Goal: Information Seeking & Learning: Learn about a topic

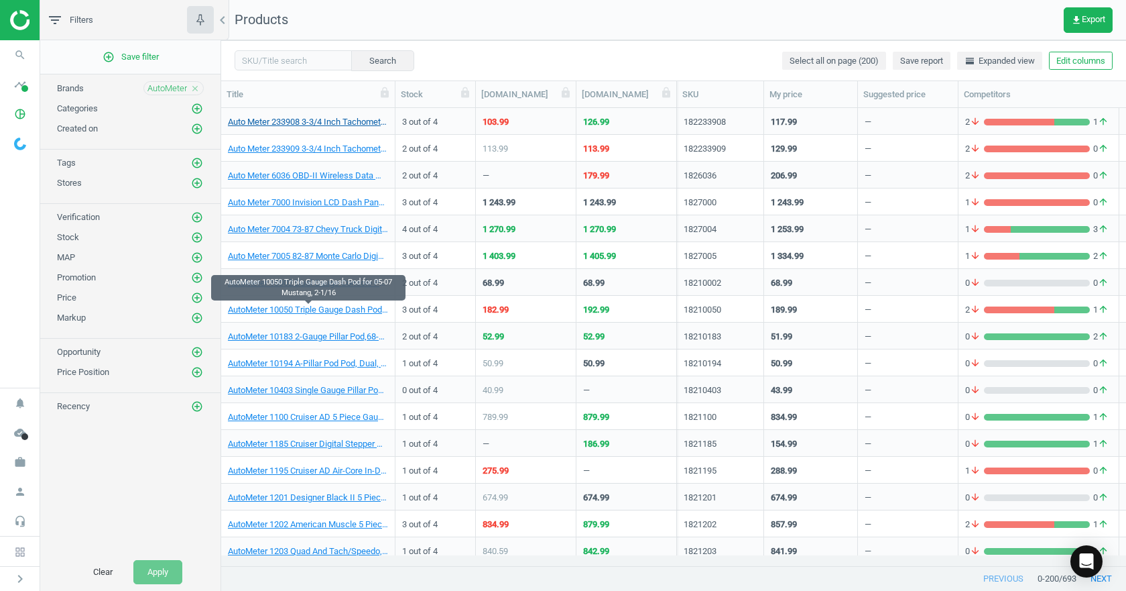
scroll to position [437, 895]
click at [289, 64] on input "text" at bounding box center [293, 60] width 117 height 20
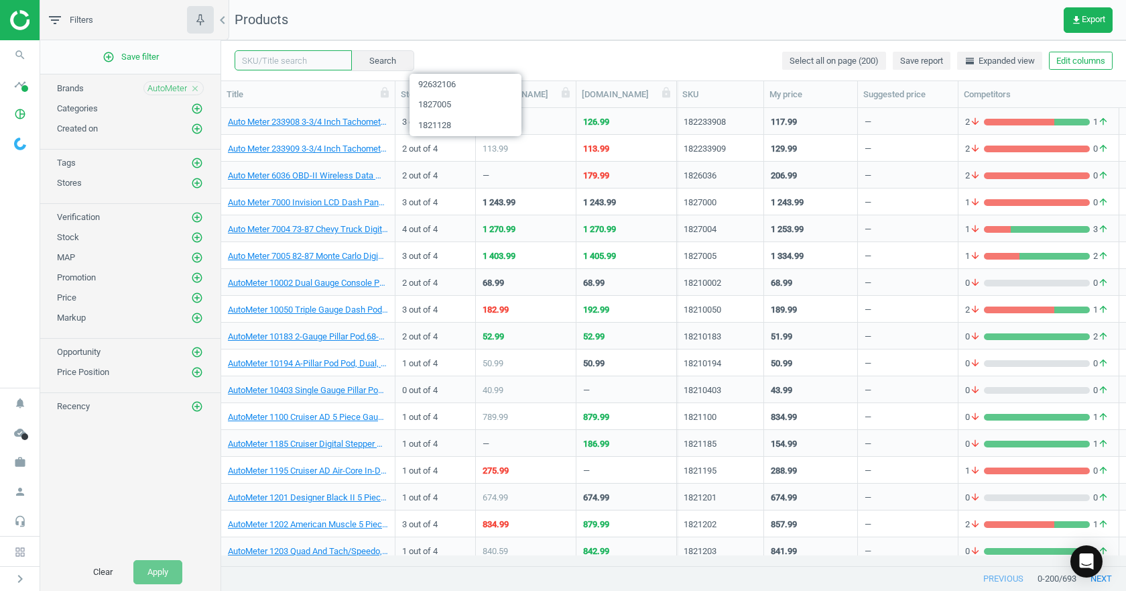
paste input "25517297313"
type input "25517297313"
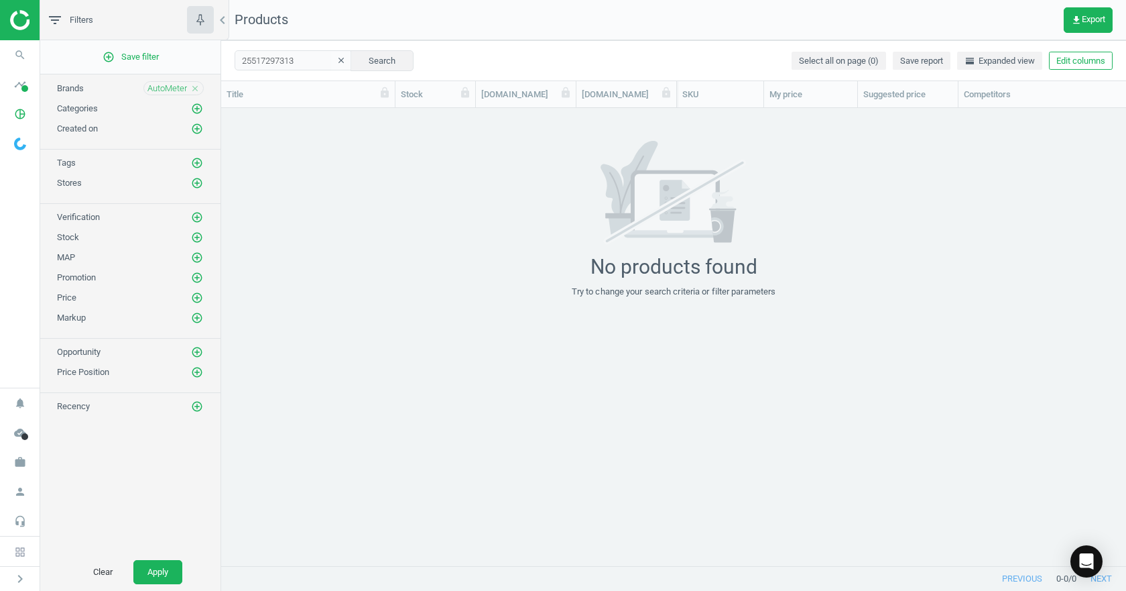
click at [194, 93] on icon "close" at bounding box center [194, 88] width 9 height 9
click at [377, 63] on button "Search" at bounding box center [382, 60] width 63 height 20
click at [139, 562] on button "Apply" at bounding box center [157, 572] width 49 height 24
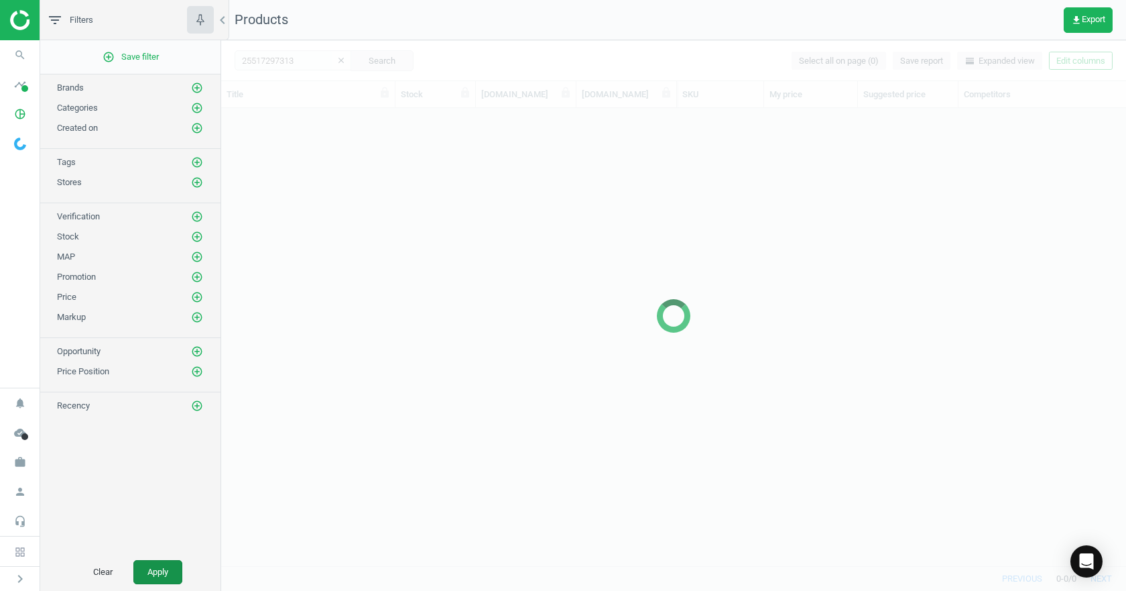
click at [162, 571] on button "Apply" at bounding box center [157, 572] width 49 height 24
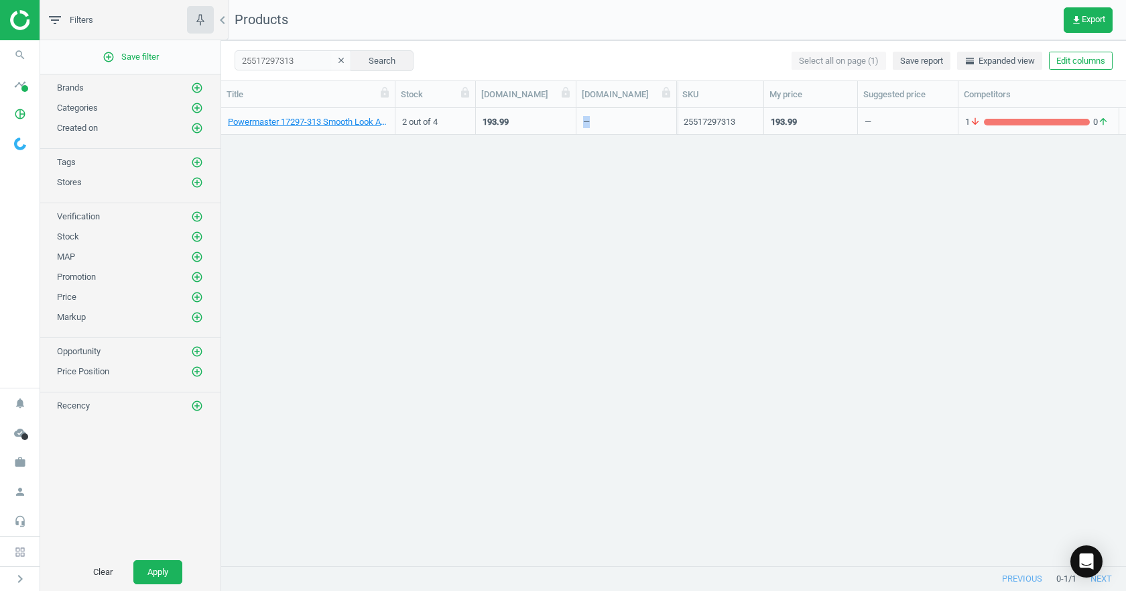
drag, startPoint x: 585, startPoint y: 123, endPoint x: 615, endPoint y: 126, distance: 29.6
click at [615, 126] on div "—" at bounding box center [626, 120] width 86 height 23
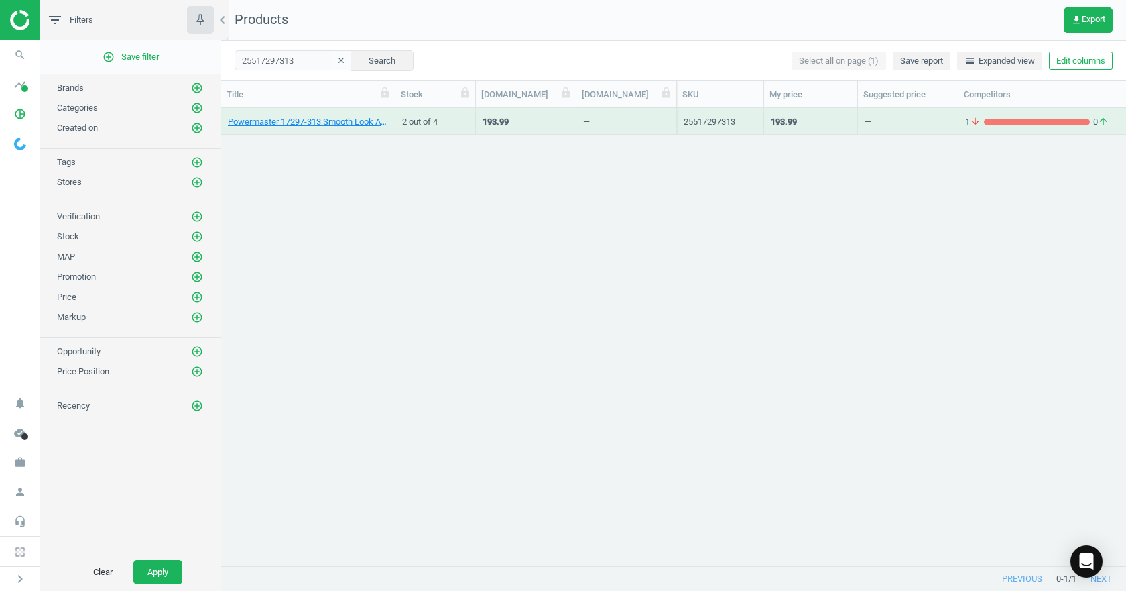
click at [611, 174] on div "Powermaster 17297-313 Smooth Look Alternator, 100A, Serp, Chevy 2 out of 4 193.…" at bounding box center [673, 331] width 905 height 447
drag, startPoint x: 581, startPoint y: 119, endPoint x: 620, endPoint y: 122, distance: 39.7
click at [620, 122] on div "—" at bounding box center [627, 121] width 101 height 27
click at [617, 130] on div "—" at bounding box center [626, 120] width 86 height 23
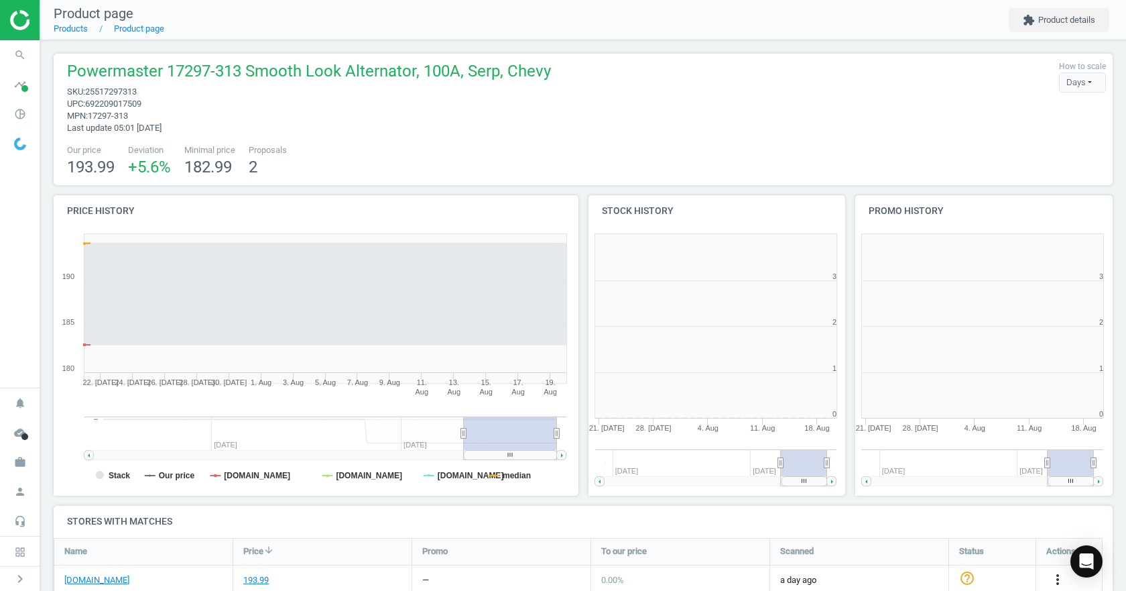
scroll to position [289, 276]
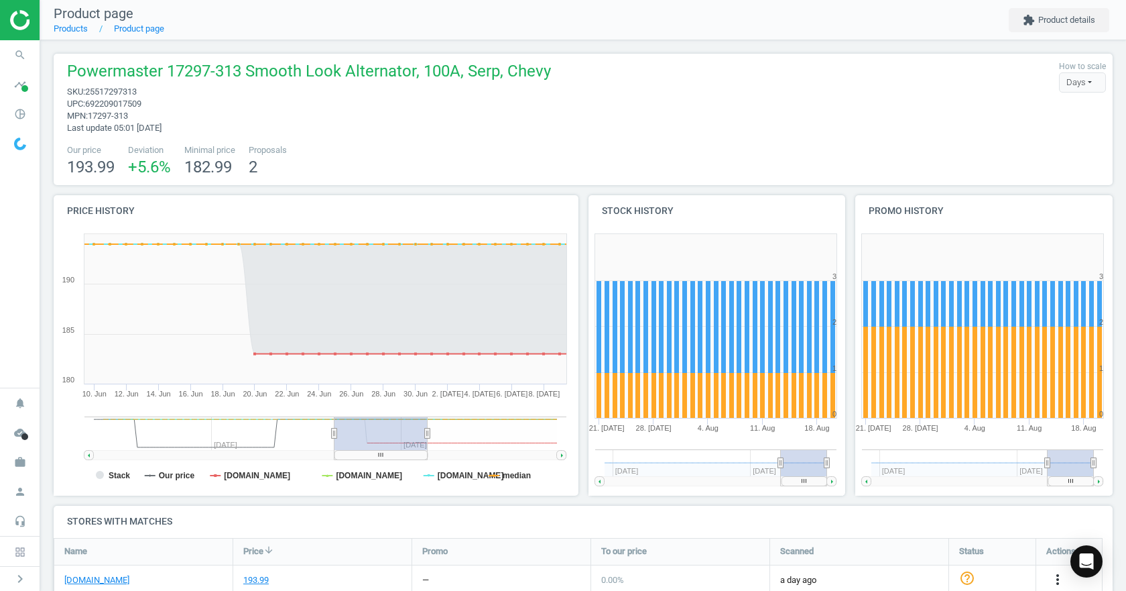
drag, startPoint x: 491, startPoint y: 442, endPoint x: 362, endPoint y: 432, distance: 129.8
click at [362, 432] on rect at bounding box center [381, 433] width 93 height 34
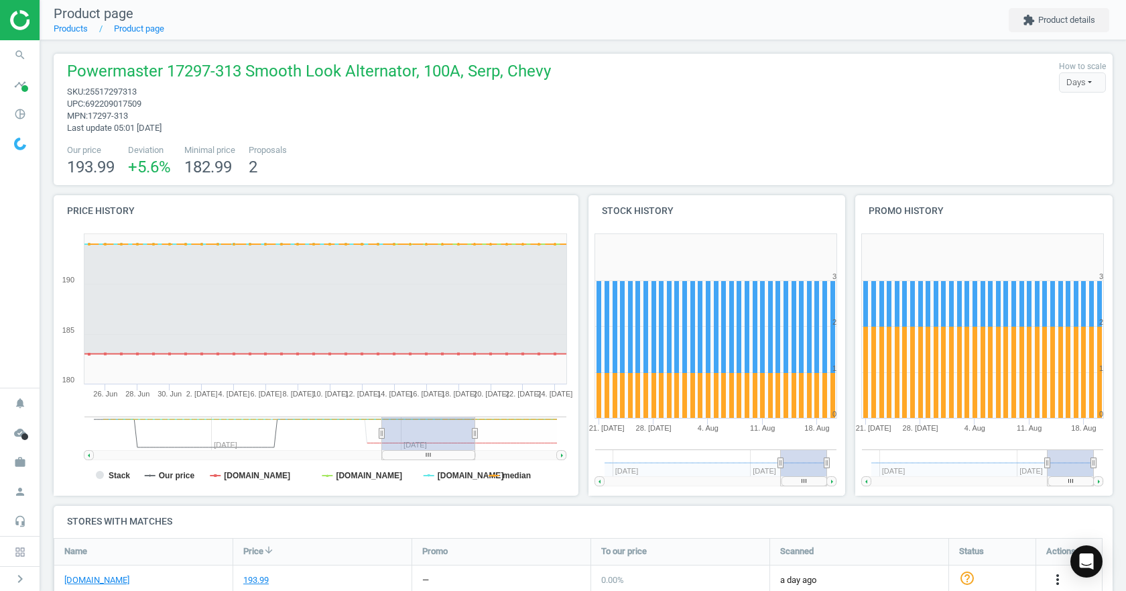
drag, startPoint x: 349, startPoint y: 430, endPoint x: 394, endPoint y: 445, distance: 47.5
click at [396, 446] on rect at bounding box center [428, 433] width 93 height 34
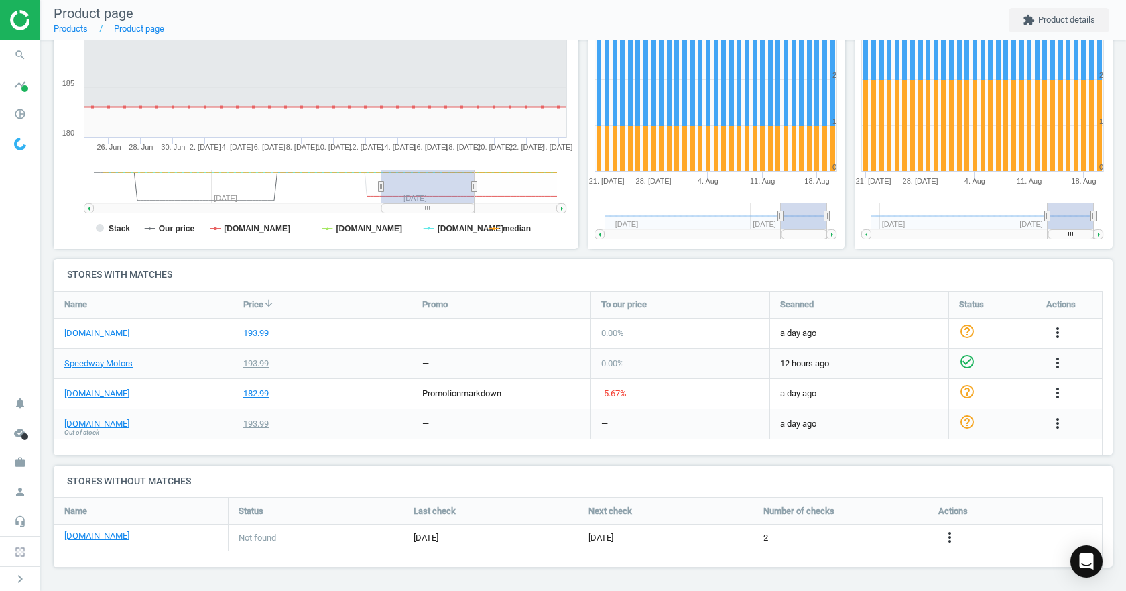
scroll to position [113, 0]
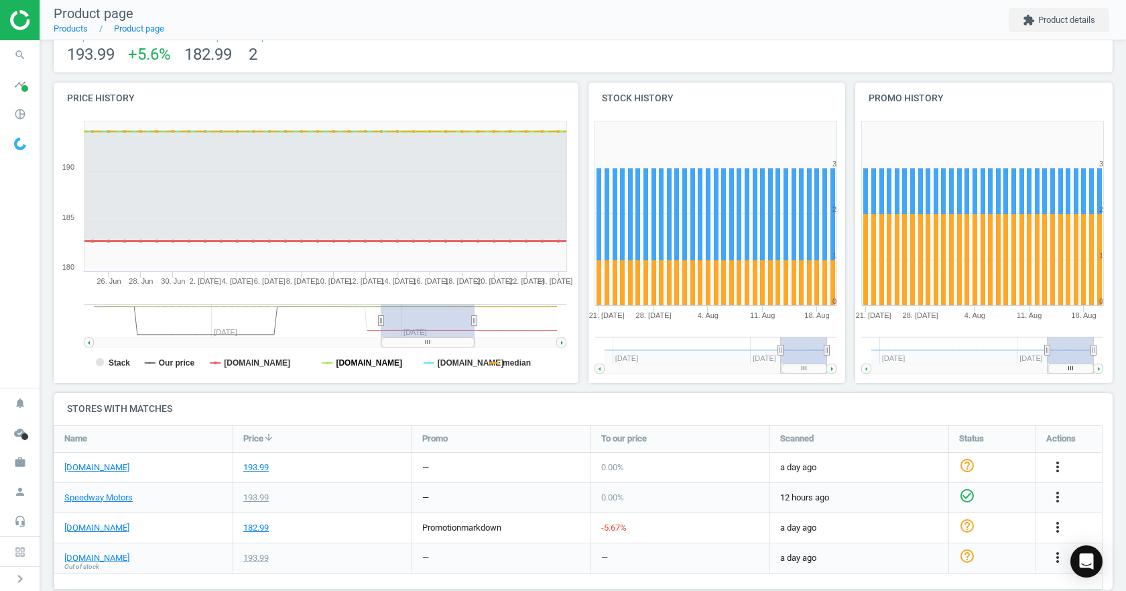
click at [359, 361] on tspan "[DOMAIN_NAME]" at bounding box center [369, 362] width 66 height 9
drag, startPoint x: 452, startPoint y: 365, endPoint x: 467, endPoint y: 367, distance: 14.8
click at [453, 367] on tspan "[DOMAIN_NAME]" at bounding box center [471, 362] width 66 height 9
click at [511, 363] on tspan "median" at bounding box center [517, 362] width 28 height 9
click at [180, 367] on tspan "Our price" at bounding box center [177, 362] width 36 height 9
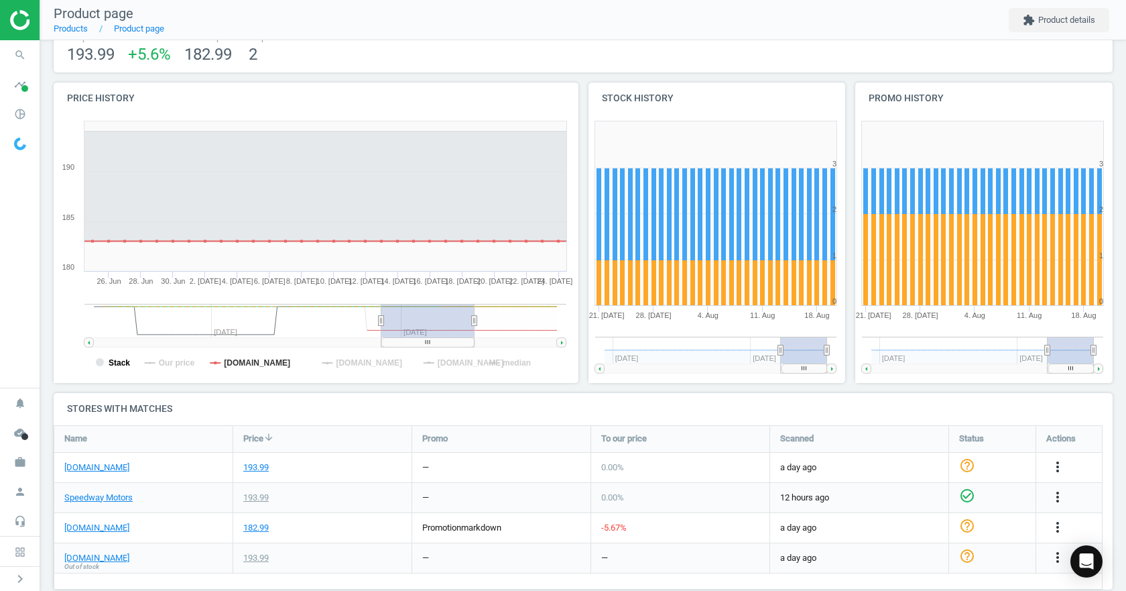
click at [109, 365] on tspan "Stack" at bounding box center [119, 362] width 21 height 9
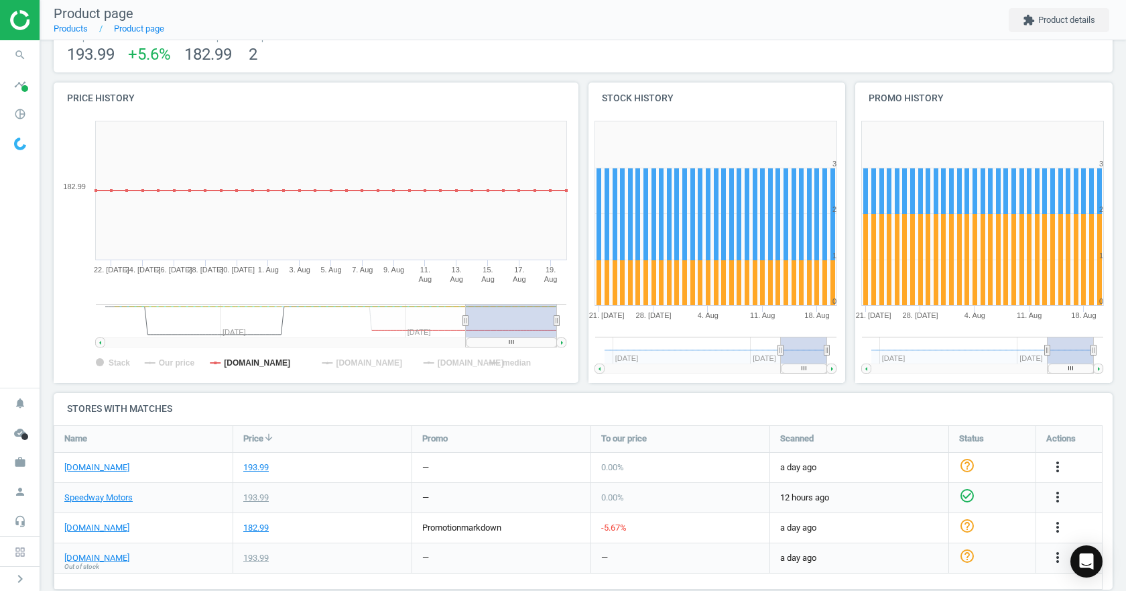
drag, startPoint x: 473, startPoint y: 321, endPoint x: 616, endPoint y: 322, distance: 143.5
click at [616, 322] on div "Price history Created with Highstock 6.2.0 Stack Our price classicindustries.co…" at bounding box center [583, 237] width 1069 height 310
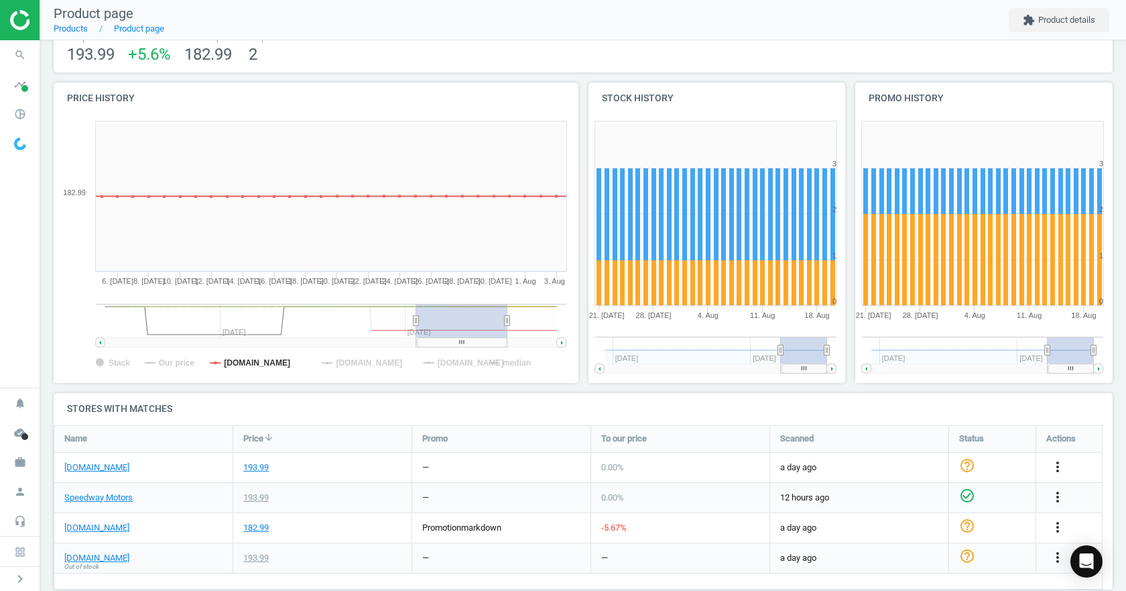
drag, startPoint x: 462, startPoint y: 320, endPoint x: 286, endPoint y: 325, distance: 176.4
click at [286, 325] on rect at bounding box center [260, 321] width 311 height 34
drag, startPoint x: 508, startPoint y: 322, endPoint x: 576, endPoint y: 322, distance: 67.7
click at [576, 322] on div "Price history Created with Highstock 6.2.0 Stack Our price classicindustries.co…" at bounding box center [316, 237] width 535 height 310
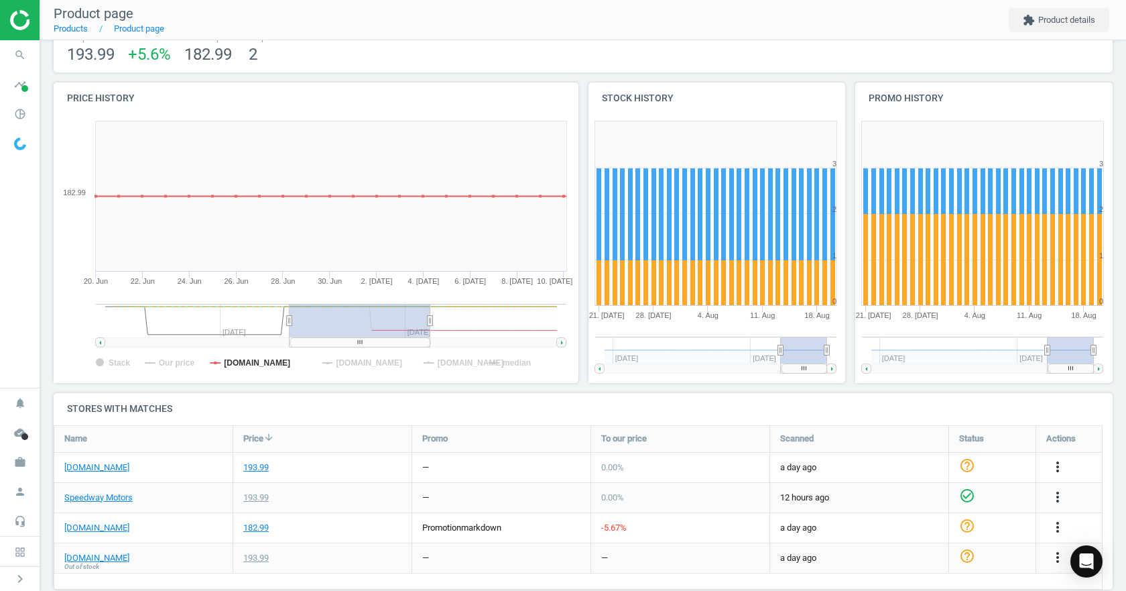
drag, startPoint x: 461, startPoint y: 326, endPoint x: 328, endPoint y: 332, distance: 132.8
click at [326, 332] on rect at bounding box center [360, 321] width 141 height 34
drag, startPoint x: 421, startPoint y: 320, endPoint x: 606, endPoint y: 324, distance: 185.0
click at [606, 324] on div "Price history Created with Highstock 6.2.0 Stack Our price classicindustries.co…" at bounding box center [583, 237] width 1069 height 310
drag, startPoint x: 462, startPoint y: 329, endPoint x: 503, endPoint y: 332, distance: 41.6
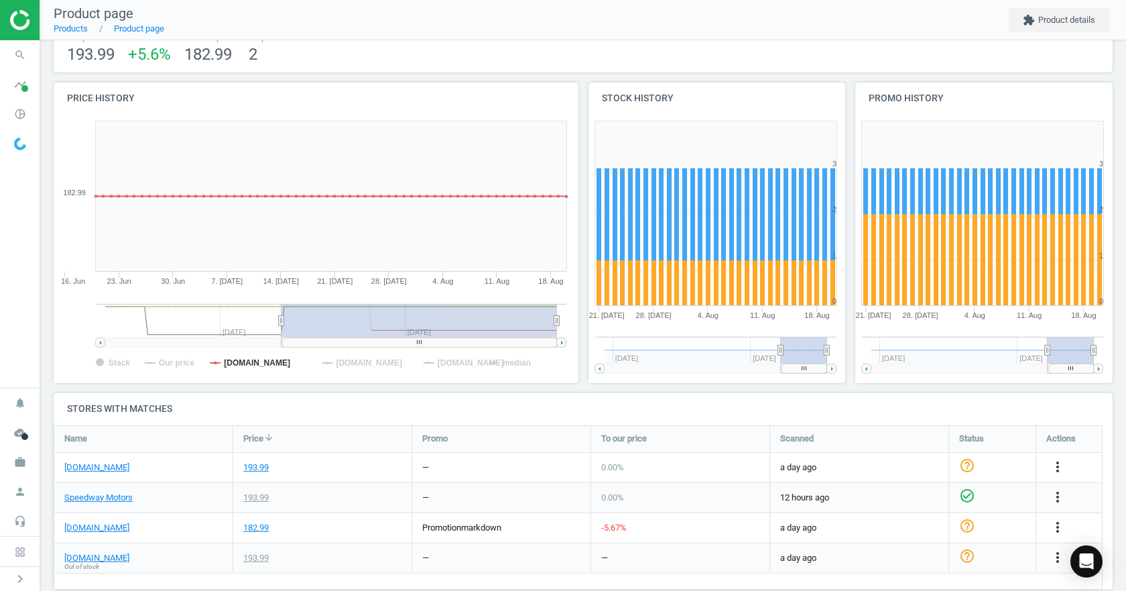
click at [503, 332] on rect at bounding box center [420, 321] width 276 height 34
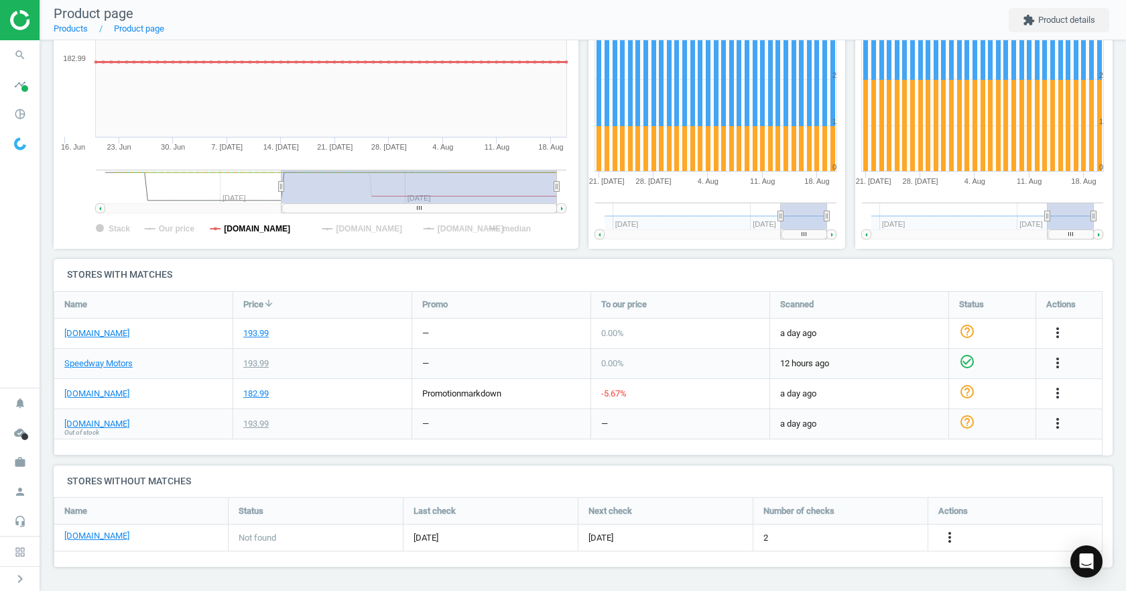
click at [259, 227] on tspan "[DOMAIN_NAME]" at bounding box center [257, 228] width 66 height 9
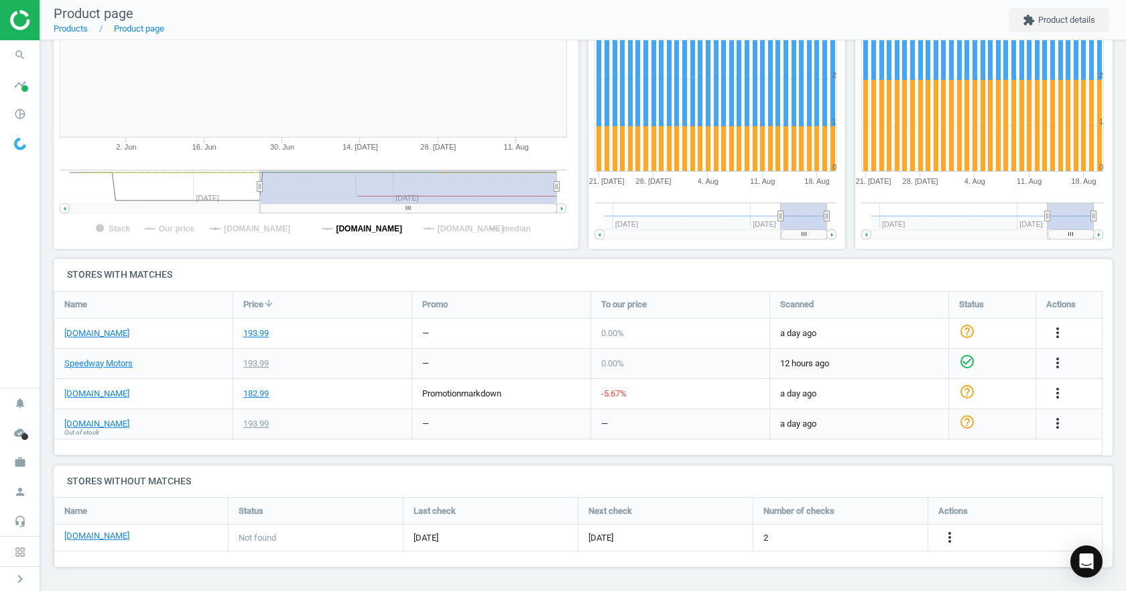
click at [353, 226] on tspan "[DOMAIN_NAME]" at bounding box center [369, 228] width 66 height 9
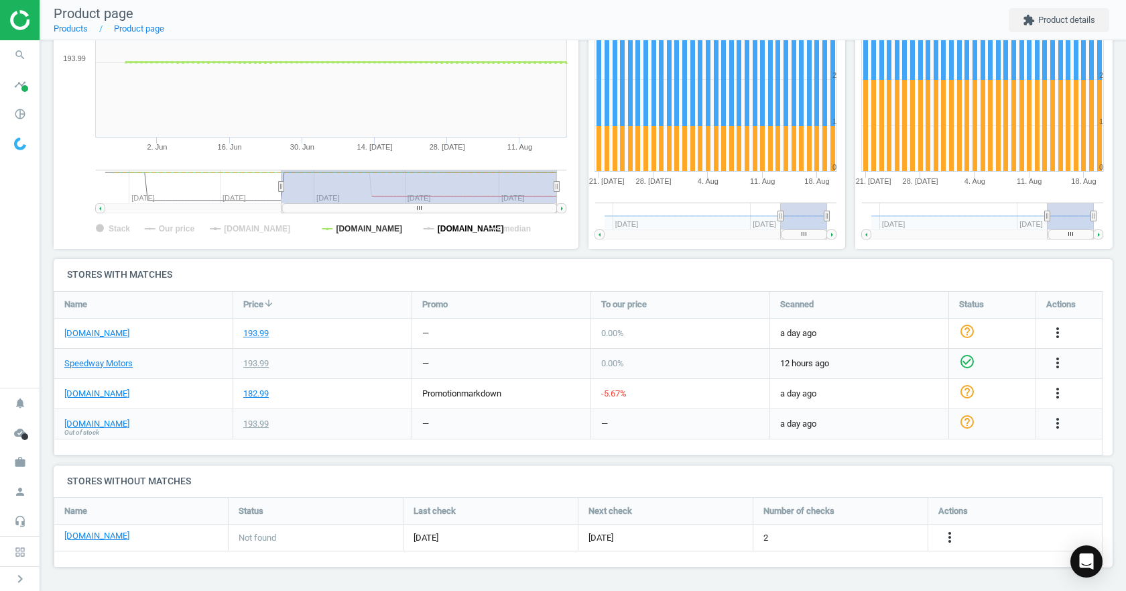
click at [461, 224] on tspan "[DOMAIN_NAME]" at bounding box center [471, 228] width 66 height 9
click at [383, 227] on tspan "[DOMAIN_NAME]" at bounding box center [369, 228] width 66 height 9
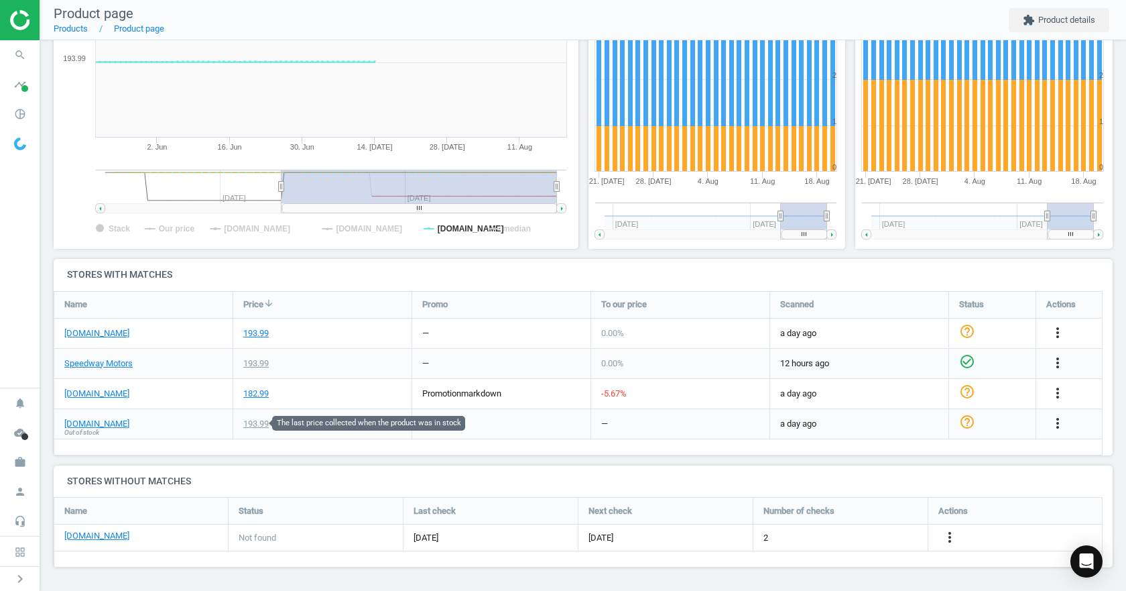
click at [257, 420] on div "193.99" at bounding box center [255, 424] width 25 height 12
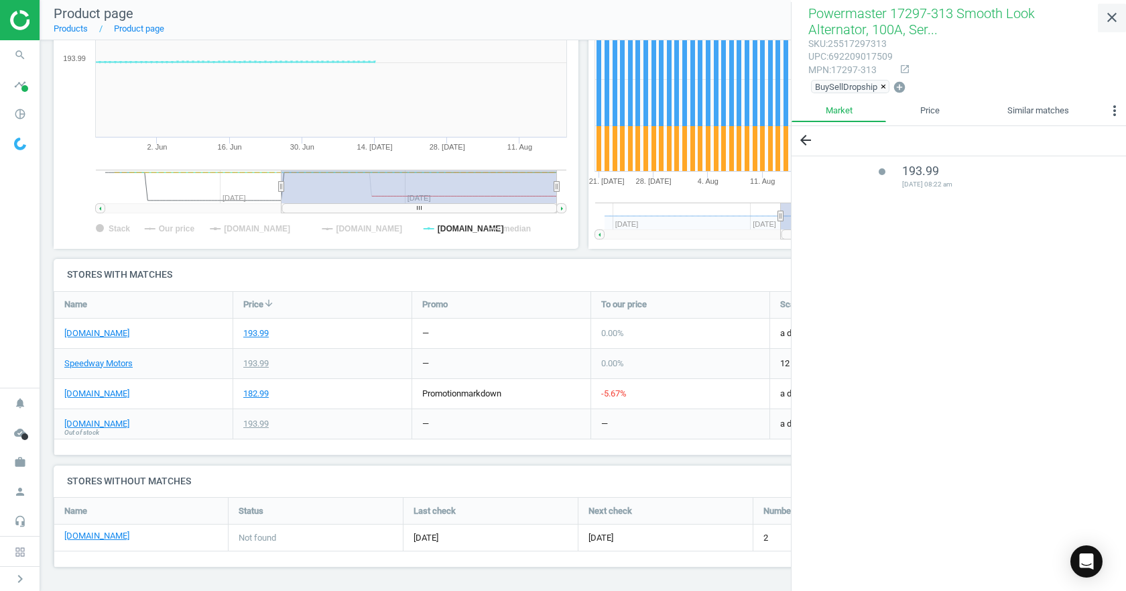
click at [1119, 13] on icon "close" at bounding box center [1112, 17] width 16 height 16
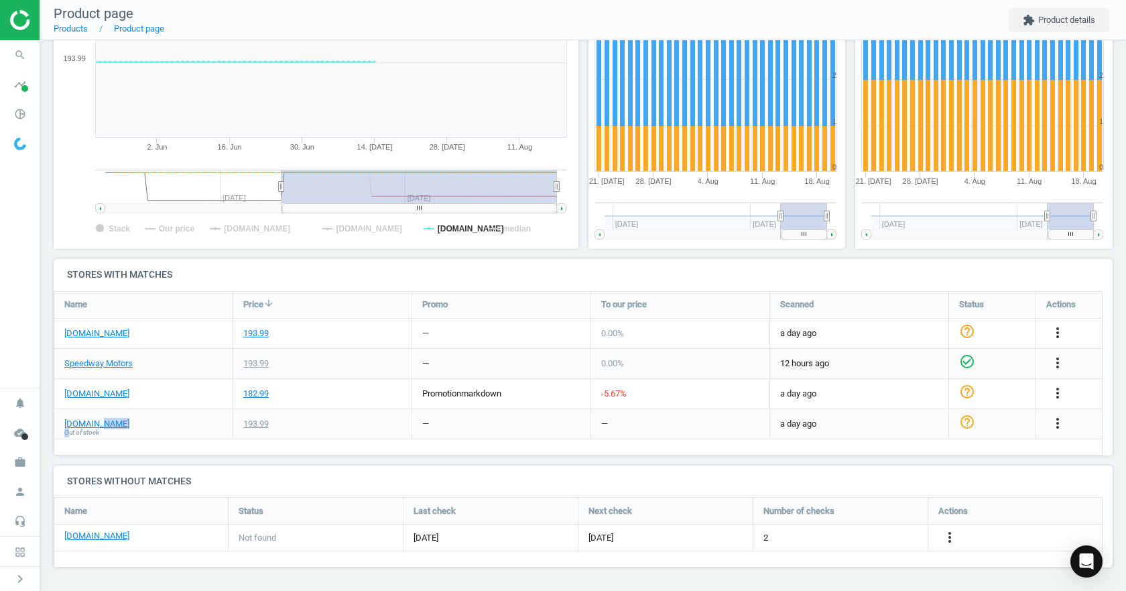
drag, startPoint x: 121, startPoint y: 431, endPoint x: 152, endPoint y: 327, distance: 108.4
click at [67, 435] on div "jegs.com Out of stock" at bounding box center [143, 423] width 178 height 29
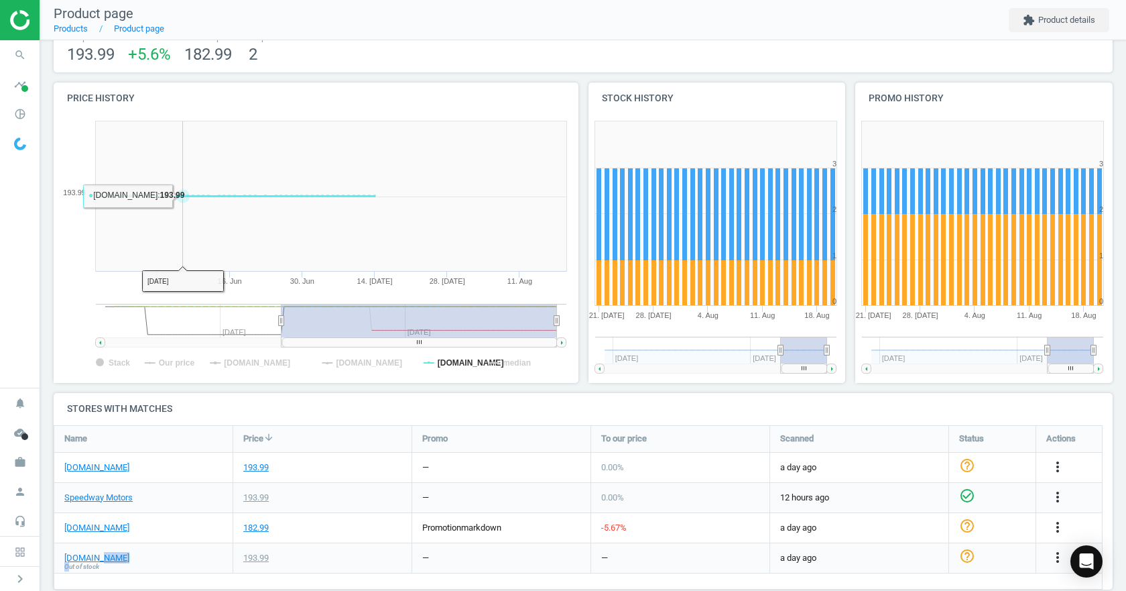
scroll to position [0, 0]
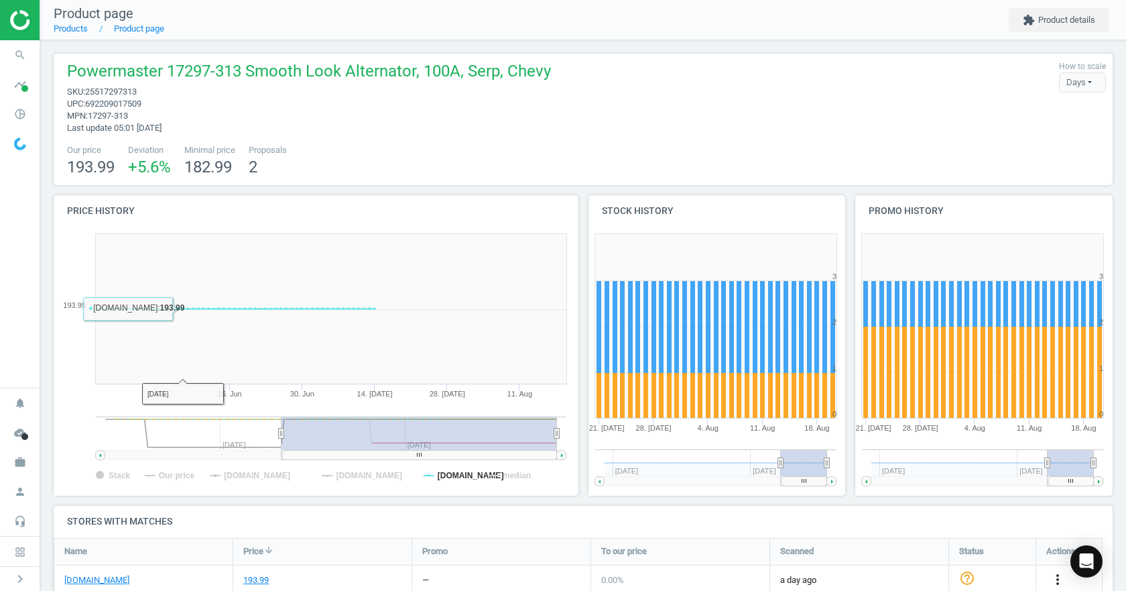
click at [116, 99] on span "692209017509" at bounding box center [113, 104] width 56 height 10
click at [114, 90] on span "25517297313" at bounding box center [111, 91] width 52 height 10
copy span "25517297313"
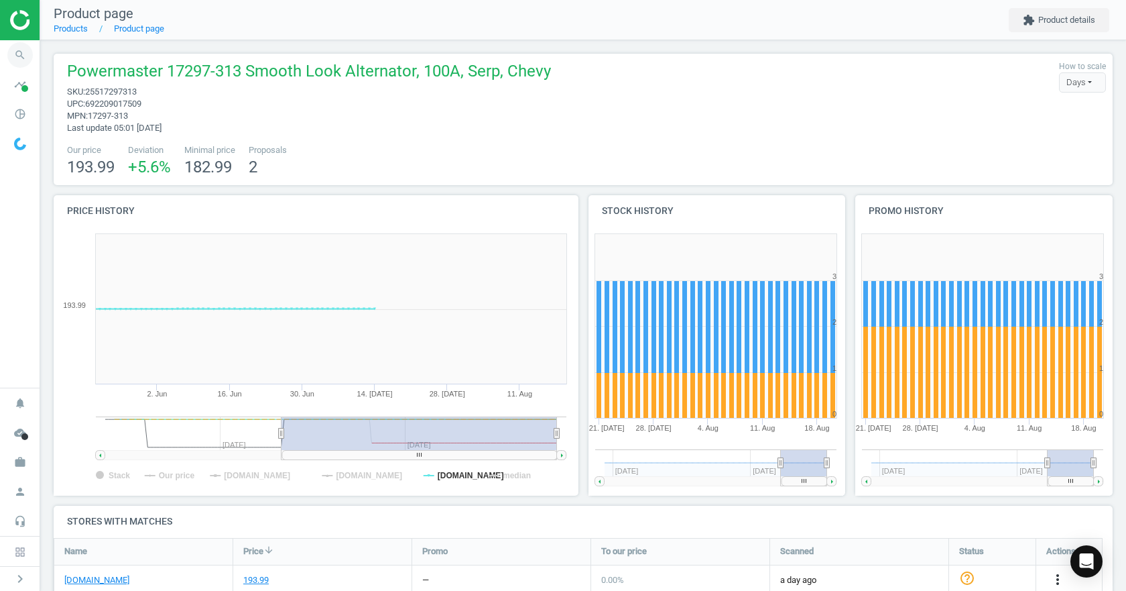
click at [17, 60] on icon "search" at bounding box center [19, 54] width 25 height 25
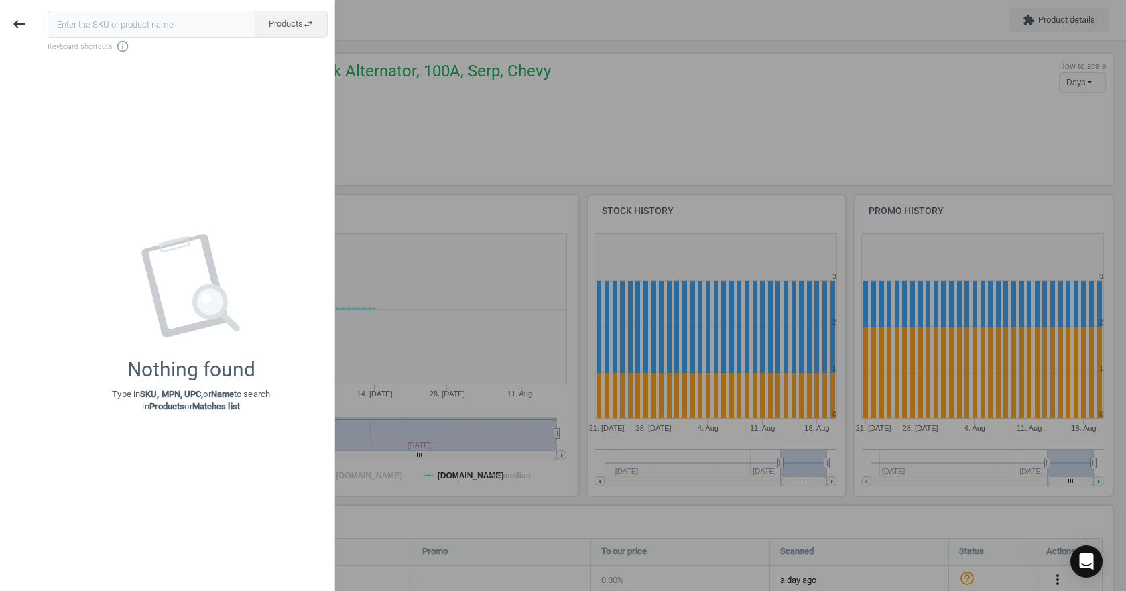
click at [394, 129] on div at bounding box center [563, 295] width 1126 height 591
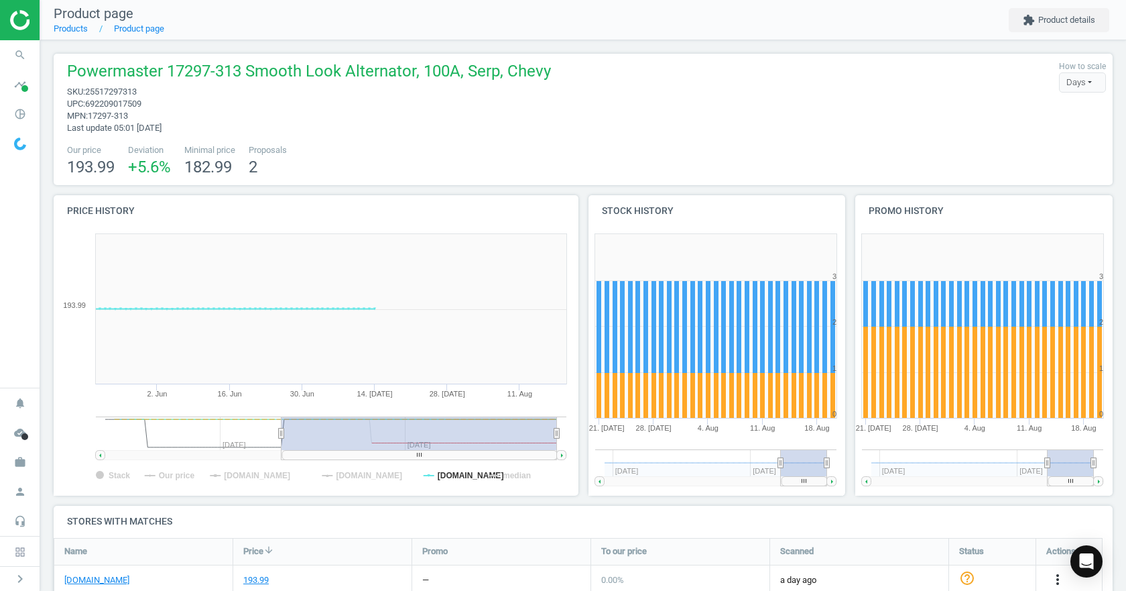
scroll to position [201, 0]
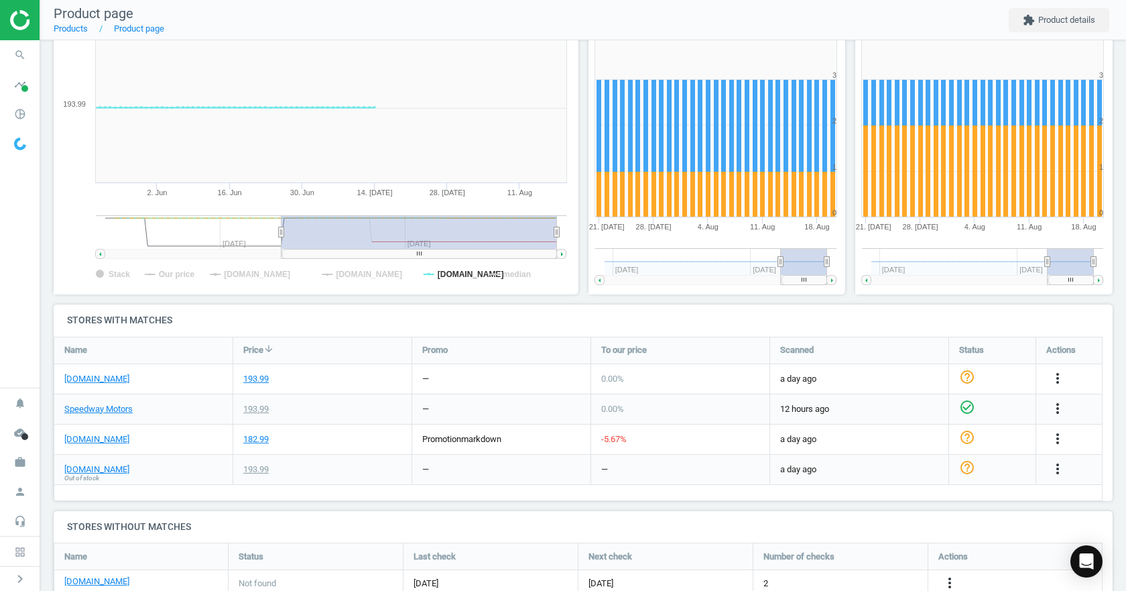
click at [218, 409] on div "Speedway Motors" at bounding box center [143, 408] width 178 height 29
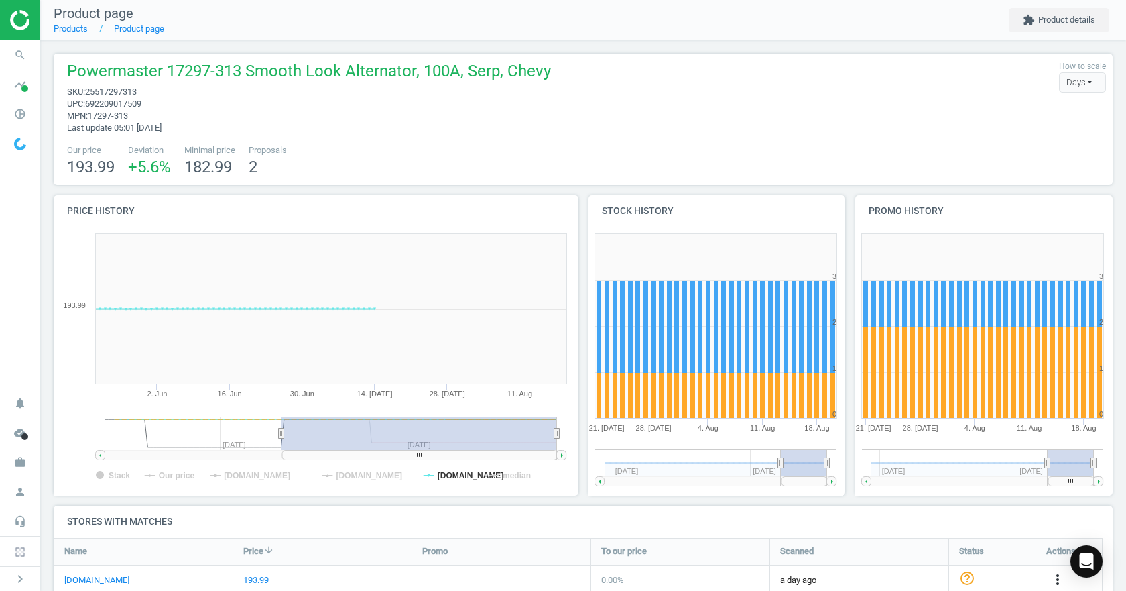
scroll to position [134, 0]
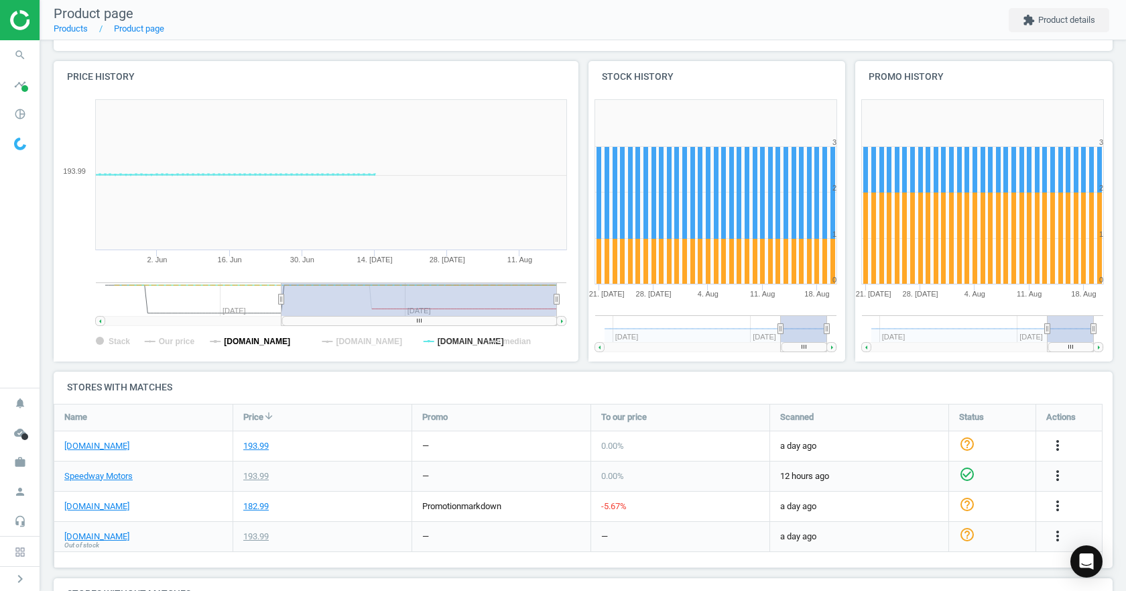
click at [283, 341] on tspan "[DOMAIN_NAME]" at bounding box center [257, 341] width 66 height 9
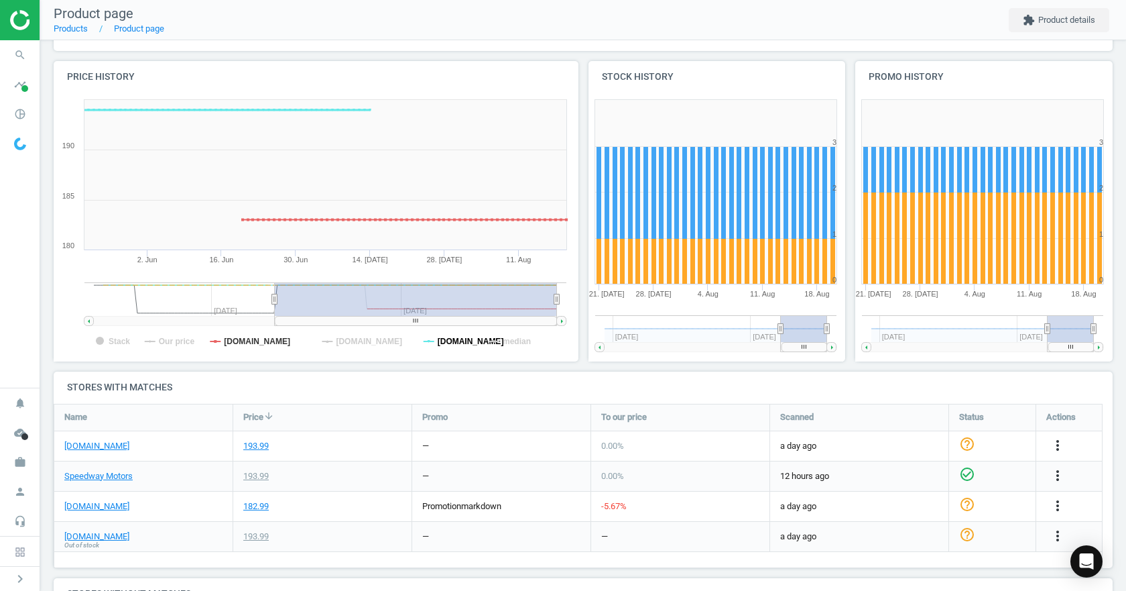
click at [446, 341] on tspan "[DOMAIN_NAME]" at bounding box center [471, 341] width 66 height 9
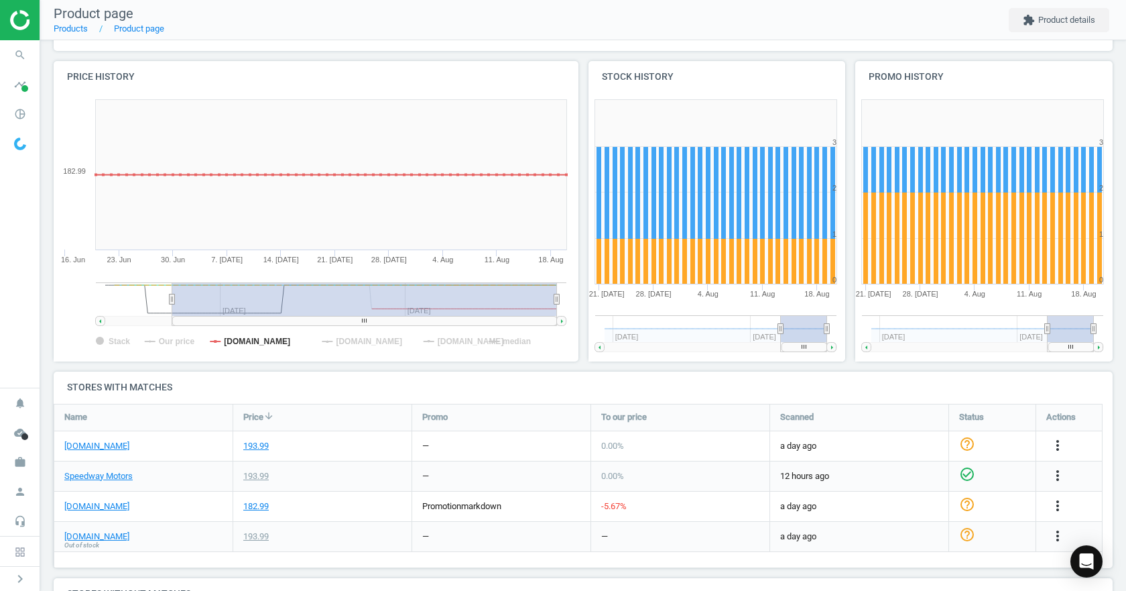
drag, startPoint x: 281, startPoint y: 300, endPoint x: 105, endPoint y: 302, distance: 176.3
click at [170, 302] on icon at bounding box center [172, 299] width 5 height 10
click at [381, 309] on rect at bounding box center [331, 299] width 452 height 34
click at [328, 344] on rect at bounding box center [314, 227] width 520 height 268
click at [379, 342] on tspan "[DOMAIN_NAME]" at bounding box center [369, 341] width 66 height 9
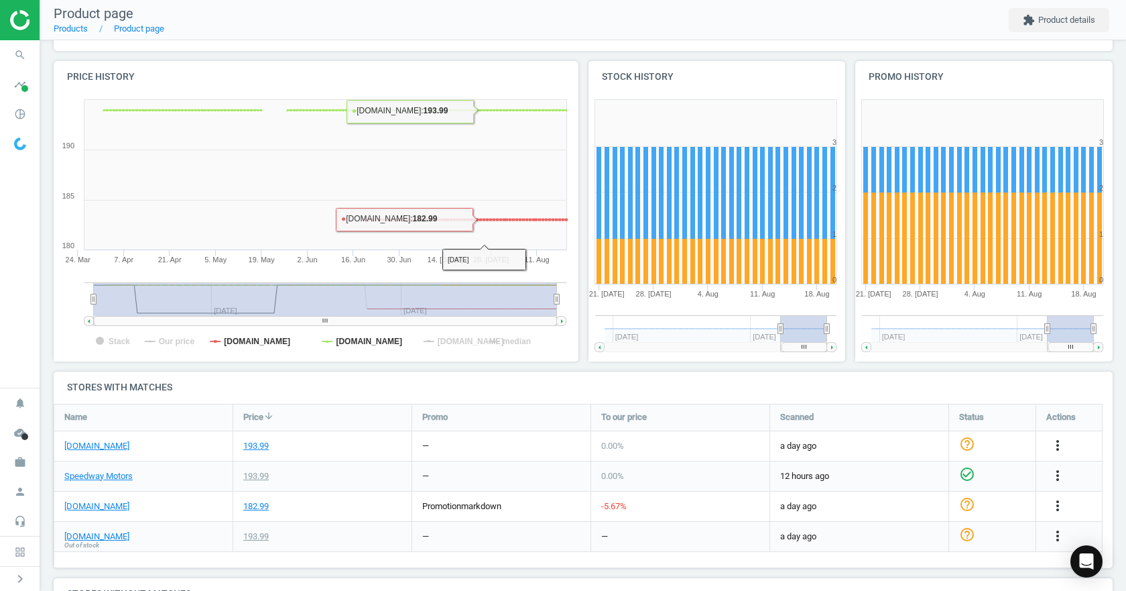
scroll to position [247, 0]
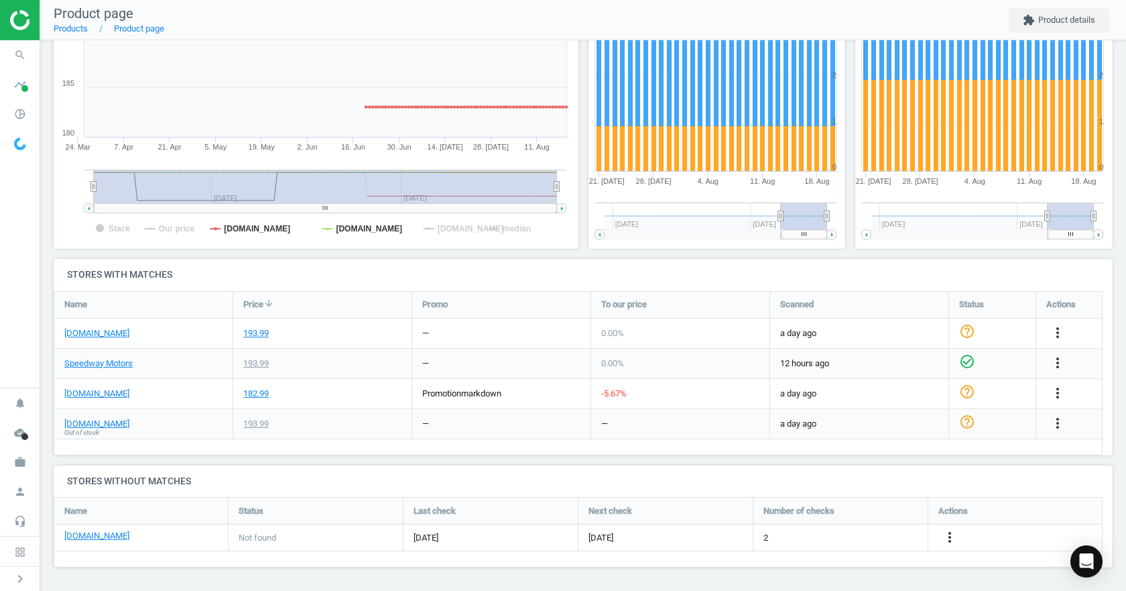
drag, startPoint x: 550, startPoint y: 187, endPoint x: 586, endPoint y: 190, distance: 35.6
click at [586, 190] on div "Price history Created with Highstock 6.2.0 Stack Our price classicindustries.co…" at bounding box center [583, 103] width 1069 height 310
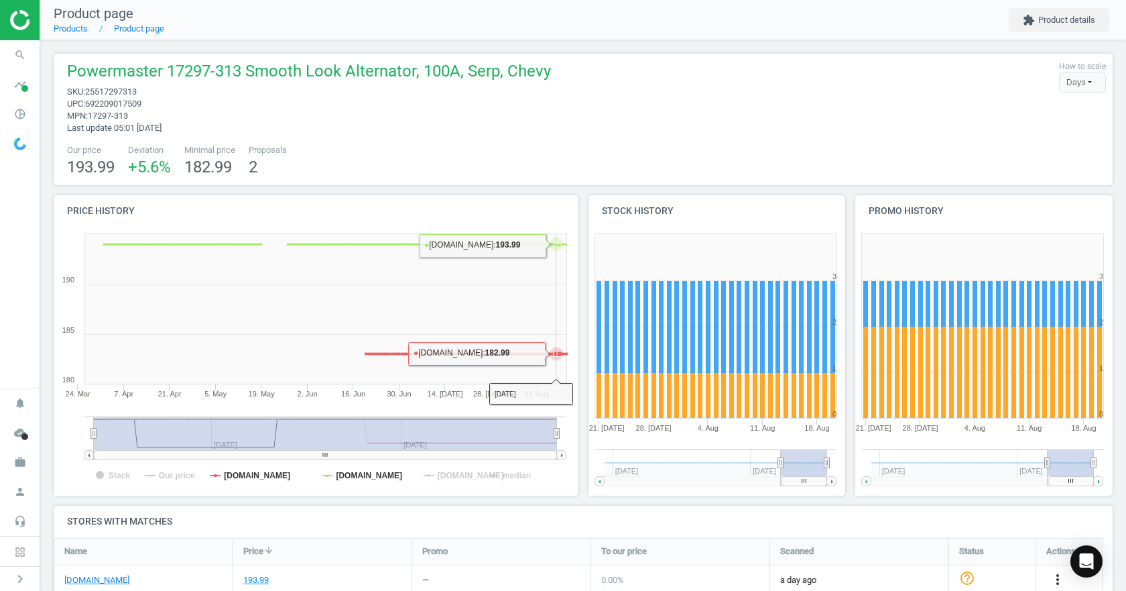
scroll to position [201, 0]
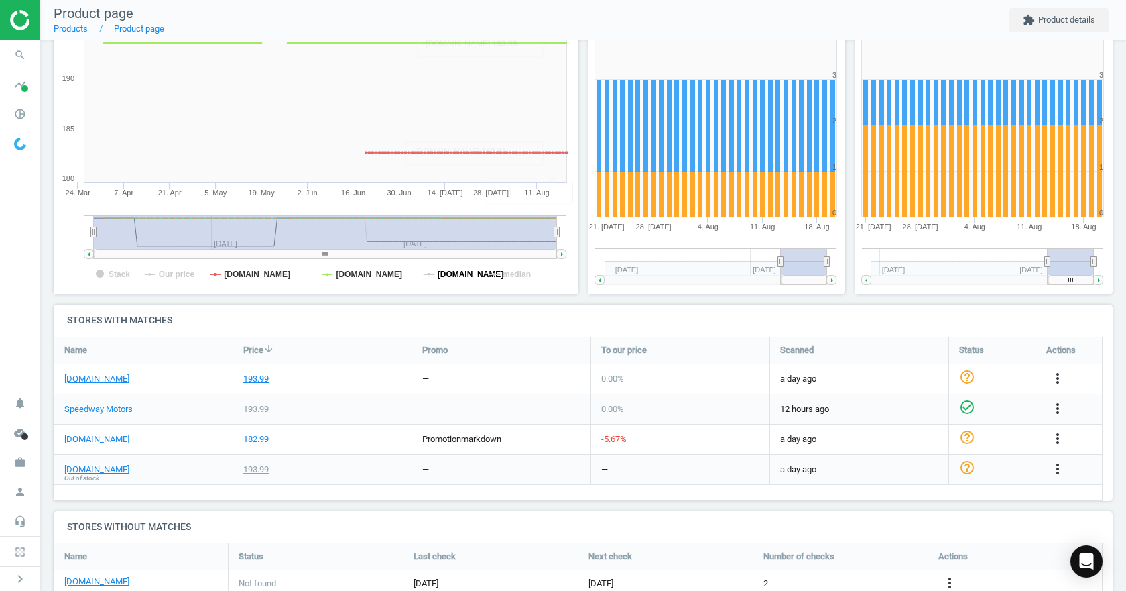
click at [460, 274] on tspan "[DOMAIN_NAME]" at bounding box center [471, 273] width 66 height 9
click at [507, 274] on tspan "median" at bounding box center [517, 273] width 28 height 9
click at [174, 276] on tspan "Our price" at bounding box center [177, 273] width 36 height 9
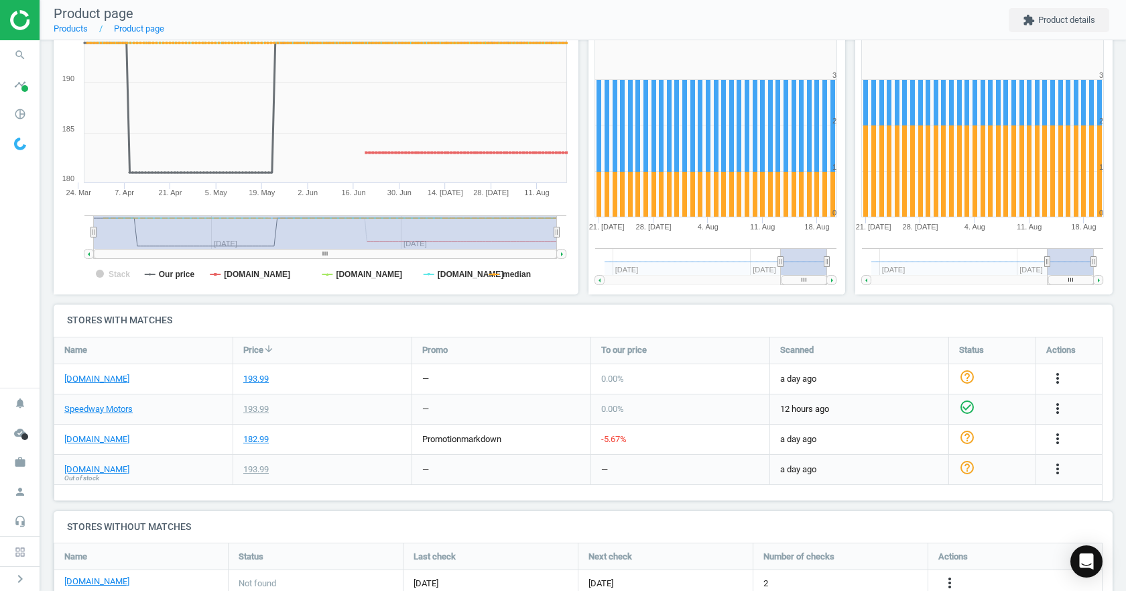
click at [113, 278] on tspan "Stack" at bounding box center [119, 273] width 21 height 9
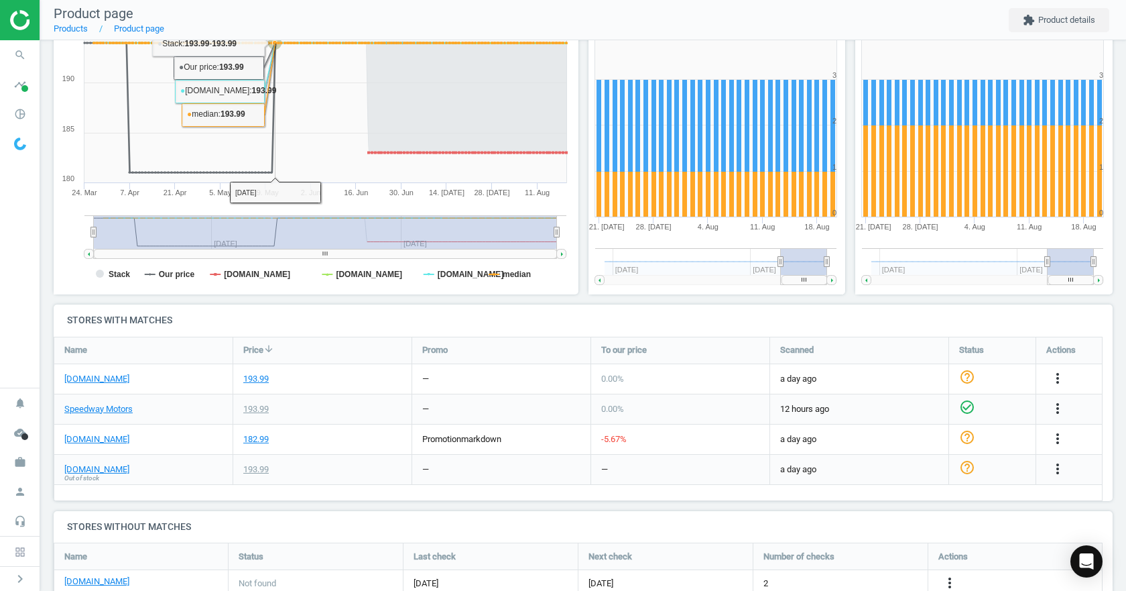
scroll to position [0, 0]
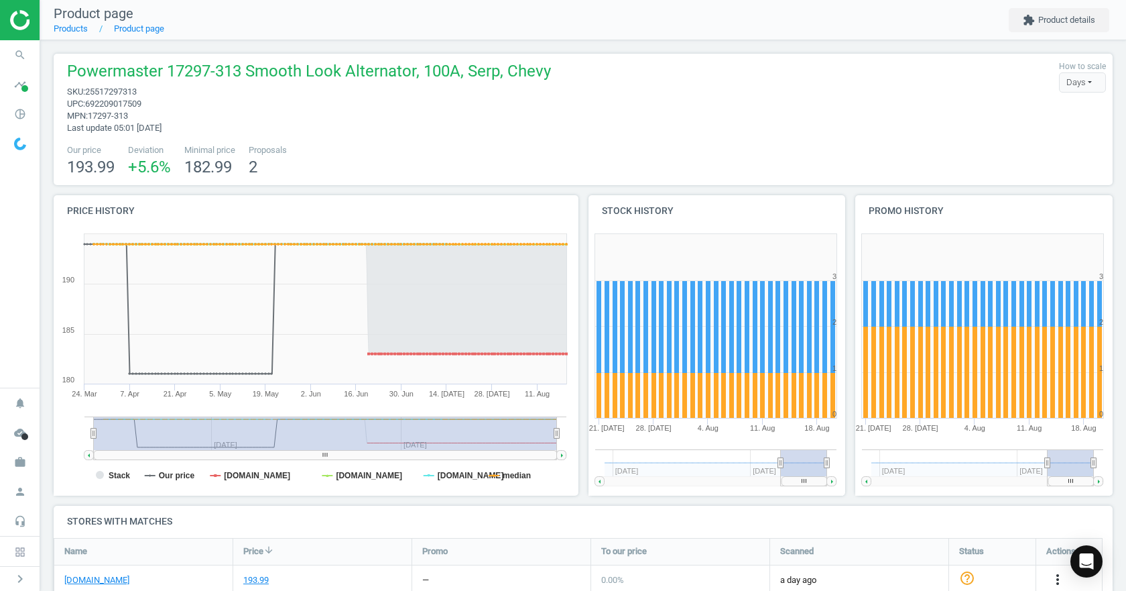
click at [119, 88] on span "25517297313" at bounding box center [111, 91] width 52 height 10
click at [120, 93] on span "25517297313" at bounding box center [111, 91] width 52 height 10
click at [121, 90] on span "25517297313" at bounding box center [111, 91] width 52 height 10
click at [122, 90] on span "25517297313" at bounding box center [111, 91] width 52 height 10
copy span "25517297313"
